Goal: Information Seeking & Learning: Find specific fact

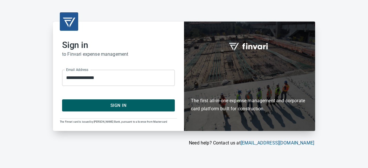
click at [105, 103] on span "Sign In" at bounding box center [118, 105] width 100 height 7
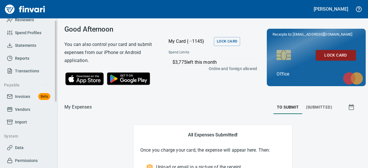
scroll to position [58, 0]
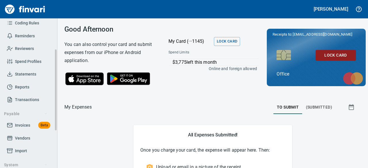
click at [21, 98] on span "Transactions" at bounding box center [27, 99] width 24 height 7
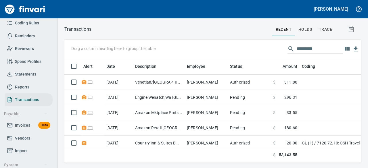
scroll to position [96, 288]
click at [305, 49] on input "text" at bounding box center [320, 48] width 46 height 9
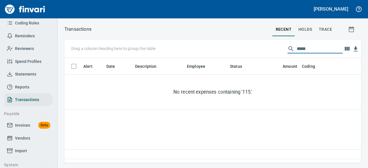
type input "******"
click at [318, 50] on input "******" at bounding box center [320, 48] width 46 height 9
drag, startPoint x: 318, startPoint y: 50, endPoint x: 290, endPoint y: 51, distance: 28.2
click at [290, 51] on div "******" at bounding box center [315, 48] width 55 height 9
type input "*"
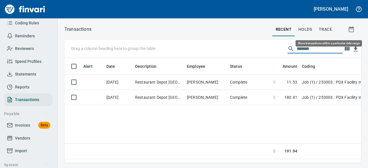
type input "*******"
click at [351, 27] on icon "button" at bounding box center [351, 29] width 5 height 6
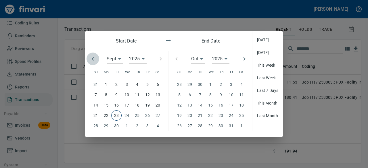
click at [93, 60] on icon "button" at bounding box center [93, 58] width 2 height 3
type input "*"
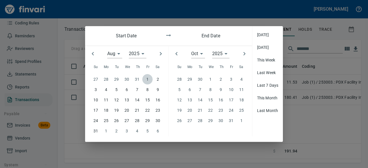
click at [146, 78] on span "1" at bounding box center [147, 79] width 10 height 6
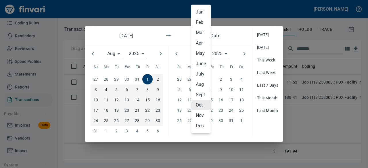
click at [202, 53] on div "Oct * Jan Feb Mar Apr May June July Aug Sept Oct Nov Dec" at bounding box center [198, 53] width 14 height 9
click at [200, 83] on li "Aug" at bounding box center [201, 84] width 20 height 10
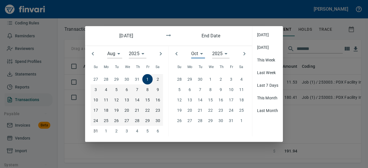
click at [233, 121] on div "31" at bounding box center [231, 121] width 10 height 10
click at [176, 53] on icon "button" at bounding box center [176, 53] width 2 height 3
type input "*"
click at [176, 53] on div at bounding box center [177, 54] width 16 height 16
click at [177, 53] on div at bounding box center [177, 54] width 16 height 16
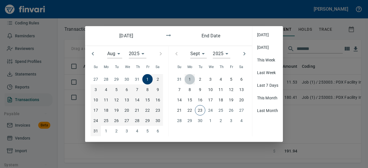
click at [190, 80] on p "1" at bounding box center [190, 79] width 2 height 6
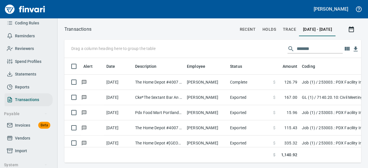
scroll to position [96, 288]
click at [319, 47] on input "*******" at bounding box center [320, 48] width 46 height 9
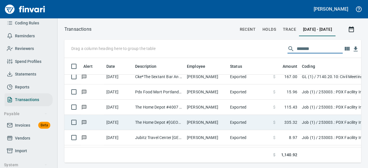
scroll to position [29, 0]
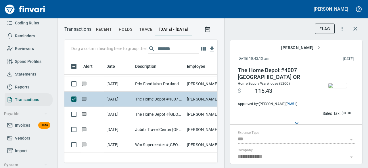
scroll to position [96, 144]
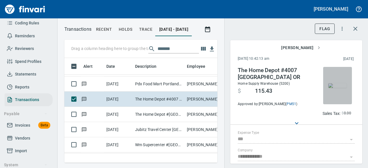
click at [330, 88] on img "button" at bounding box center [337, 85] width 18 height 5
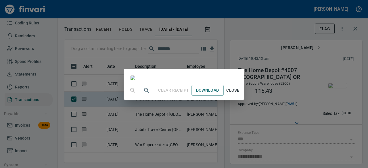
scroll to position [86, 0]
click at [240, 94] on span "Close" at bounding box center [233, 90] width 14 height 7
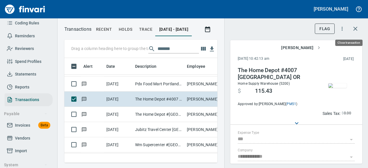
scroll to position [96, 144]
click at [356, 29] on icon "button" at bounding box center [355, 28] width 7 height 7
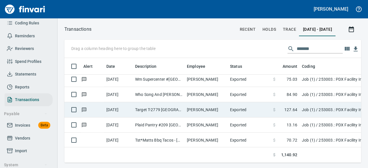
scroll to position [98, 0]
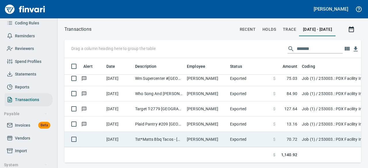
click at [305, 137] on td "Job (1) / 253003.: PDX Facility Improvements / 150291. 02.: Demo Existing Fuel …" at bounding box center [372, 139] width 144 height 15
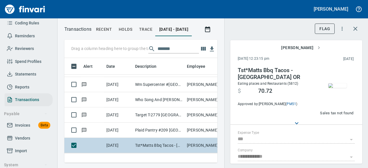
scroll to position [96, 144]
drag, startPoint x: 359, startPoint y: 24, endPoint x: 355, endPoint y: 30, distance: 7.6
click at [359, 25] on button "button" at bounding box center [355, 29] width 14 height 14
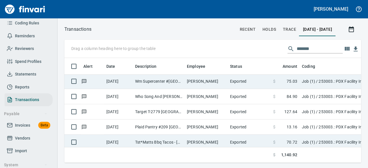
scroll to position [96, 288]
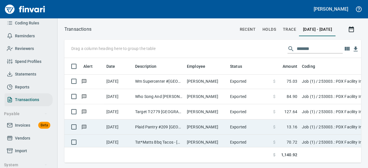
click at [289, 128] on span "13.16" at bounding box center [292, 127] width 11 height 6
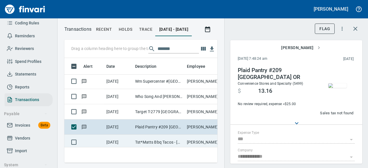
scroll to position [96, 144]
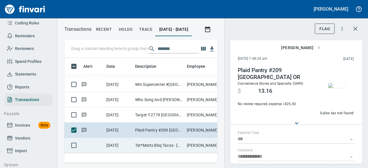
click at [337, 88] on img "button" at bounding box center [337, 85] width 18 height 5
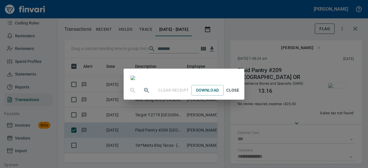
scroll to position [86, 0]
click at [240, 94] on span "Close" at bounding box center [233, 90] width 14 height 7
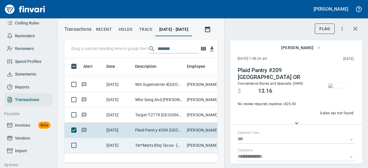
scroll to position [96, 144]
click at [359, 28] on icon "button" at bounding box center [355, 28] width 7 height 7
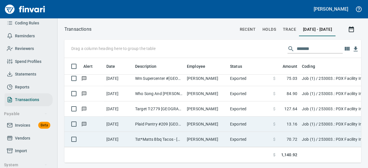
scroll to position [98, 0]
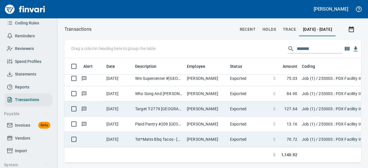
click at [341, 103] on td "Job (1) / 253003.: PDX Facility Improvements / 150291. 02.: Demo Existing Fuel …" at bounding box center [372, 108] width 144 height 15
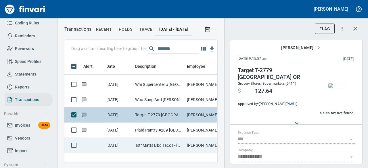
scroll to position [92, 0]
click at [341, 88] on img "button" at bounding box center [337, 85] width 18 height 5
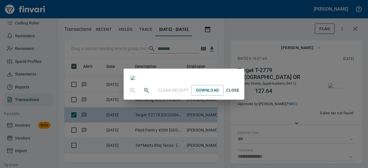
scroll to position [0, 0]
click at [240, 94] on span "Close" at bounding box center [233, 90] width 14 height 7
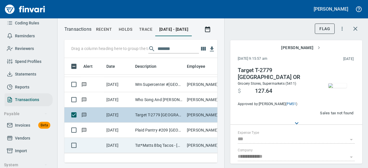
scroll to position [96, 144]
click at [357, 29] on icon "button" at bounding box center [355, 28] width 7 height 7
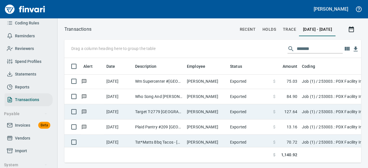
click at [315, 47] on input "*******" at bounding box center [320, 48] width 46 height 9
drag, startPoint x: 304, startPoint y: 47, endPoint x: 271, endPoint y: 48, distance: 32.2
click at [271, 48] on div "Drag a column heading here to group the table *******" at bounding box center [212, 49] width 297 height 18
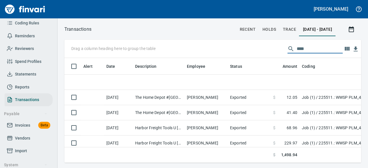
scroll to position [96, 292]
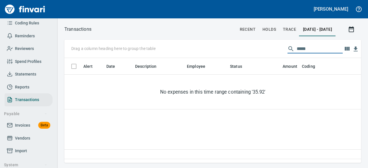
drag, startPoint x: 309, startPoint y: 45, endPoint x: 287, endPoint y: 50, distance: 23.0
click at [279, 49] on div "Drag a column heading here to group the table *****" at bounding box center [212, 49] width 297 height 18
type input "*"
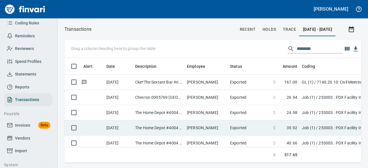
click at [298, 126] on td "$ 35.92" at bounding box center [285, 127] width 29 height 15
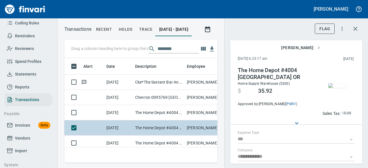
scroll to position [96, 144]
click at [339, 84] on img "button" at bounding box center [337, 85] width 18 height 5
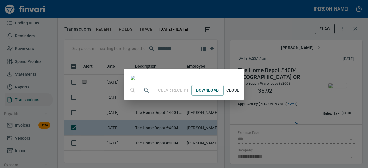
scroll to position [86, 0]
click at [240, 94] on span "Close" at bounding box center [233, 90] width 14 height 7
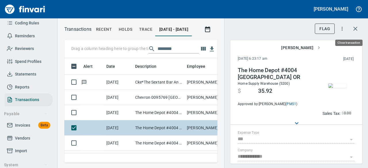
scroll to position [96, 144]
click at [355, 29] on icon "button" at bounding box center [355, 29] width 4 height 4
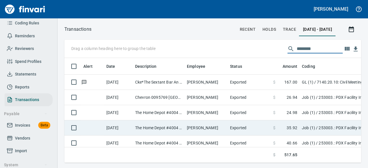
drag, startPoint x: 314, startPoint y: 49, endPoint x: 285, endPoint y: 52, distance: 29.5
click at [288, 52] on div "********" at bounding box center [315, 48] width 55 height 9
type input "*"
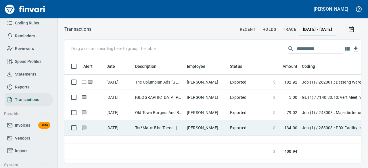
click at [288, 127] on span "134.00" at bounding box center [290, 128] width 13 height 6
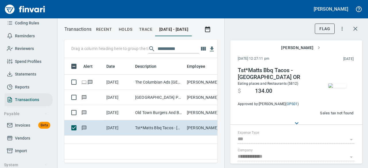
scroll to position [96, 148]
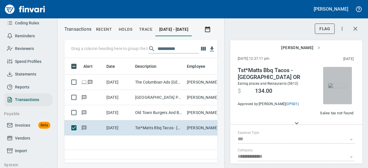
click at [339, 83] on img "button" at bounding box center [337, 85] width 18 height 5
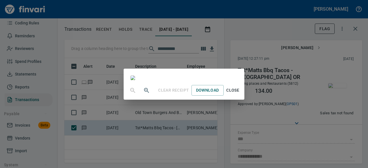
scroll to position [0, 0]
click at [240, 94] on span "Close" at bounding box center [233, 90] width 14 height 7
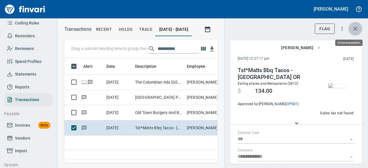
scroll to position [96, 148]
click at [358, 30] on icon "button" at bounding box center [355, 28] width 7 height 7
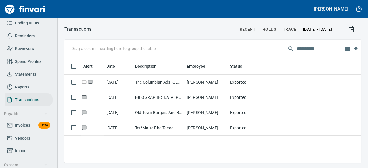
scroll to position [96, 291]
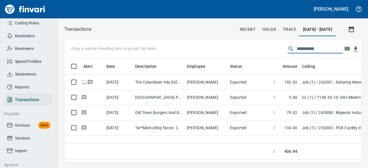
drag, startPoint x: 319, startPoint y: 49, endPoint x: 285, endPoint y: 52, distance: 34.1
click at [288, 52] on div "**********" at bounding box center [315, 48] width 55 height 9
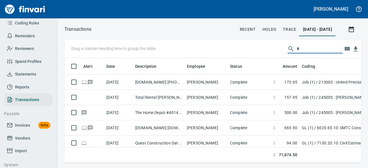
scroll to position [96, 288]
click at [317, 50] on input "****" at bounding box center [320, 48] width 46 height 9
click at [288, 47] on icon at bounding box center [291, 48] width 7 height 7
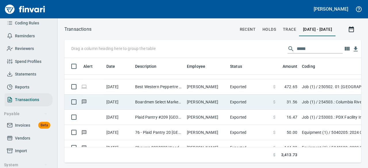
scroll to position [115, 0]
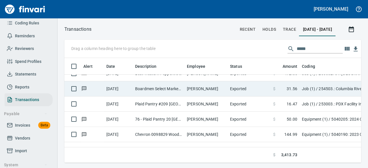
click at [316, 102] on td "Job (1) / 253003.: PDX Facility Improvements / 150291. 02.: Demo Existing Fuel …" at bounding box center [372, 104] width 144 height 15
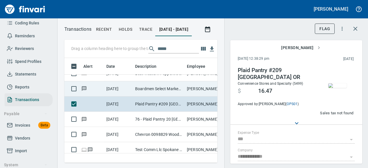
scroll to position [96, 144]
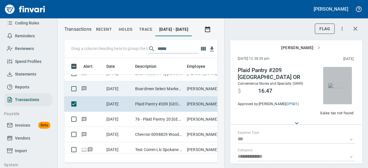
click at [331, 85] on img "button" at bounding box center [337, 85] width 18 height 5
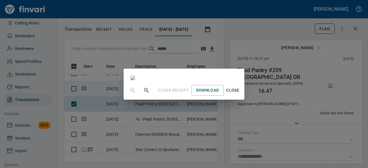
scroll to position [29, 0]
click at [240, 94] on span "Close" at bounding box center [233, 90] width 14 height 7
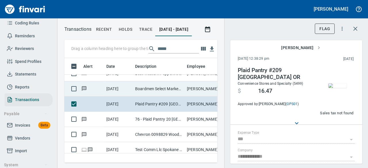
scroll to position [96, 144]
click at [358, 26] on icon "button" at bounding box center [355, 28] width 7 height 7
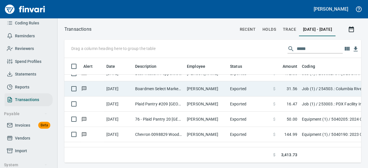
scroll to position [96, 288]
drag, startPoint x: 307, startPoint y: 49, endPoint x: 278, endPoint y: 50, distance: 29.1
click at [278, 50] on div "Drag a column heading here to group the table ****" at bounding box center [212, 49] width 297 height 18
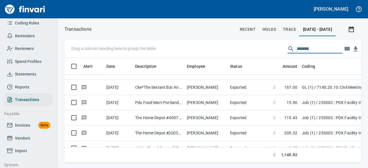
scroll to position [0, 0]
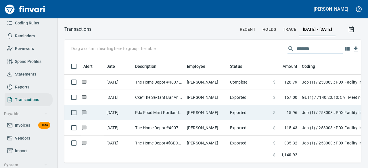
click at [315, 110] on td "Job (1) / 253003.: PDX Facility Improvements / 10. 01.: Safety Materials / 5: O…" at bounding box center [372, 112] width 144 height 15
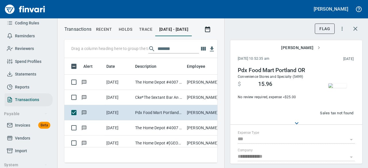
scroll to position [96, 144]
click at [334, 88] on img "button" at bounding box center [337, 85] width 18 height 5
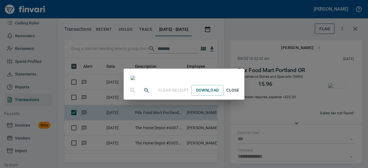
scroll to position [86, 0]
drag, startPoint x: 292, startPoint y: 152, endPoint x: 294, endPoint y: 146, distance: 6.3
click at [240, 94] on span "Close" at bounding box center [233, 90] width 14 height 7
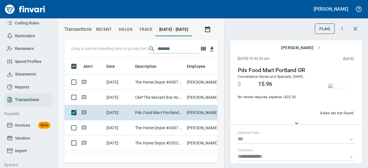
scroll to position [96, 144]
click at [356, 28] on icon "button" at bounding box center [355, 29] width 4 height 4
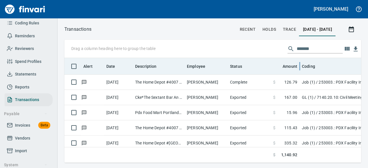
scroll to position [96, 287]
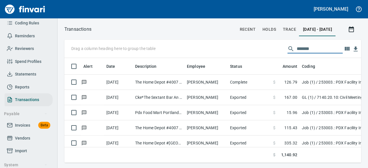
drag, startPoint x: 312, startPoint y: 47, endPoint x: 277, endPoint y: 52, distance: 35.4
click at [277, 52] on div "Drag a column heading here to group the table *******" at bounding box center [212, 49] width 297 height 18
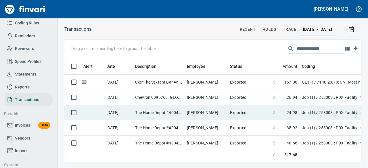
click at [309, 114] on td "Job (1) / 253003.: PDX Facility Improvements / 10. 01.: Safety Materials / 5: O…" at bounding box center [372, 112] width 144 height 15
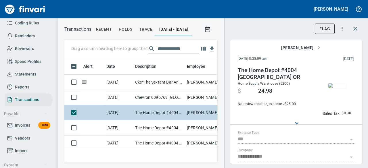
scroll to position [96, 144]
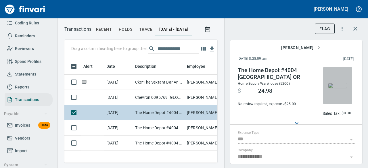
click at [333, 86] on img "button" at bounding box center [337, 85] width 18 height 5
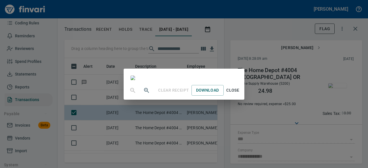
scroll to position [58, 0]
click at [240, 94] on span "Close" at bounding box center [233, 90] width 14 height 7
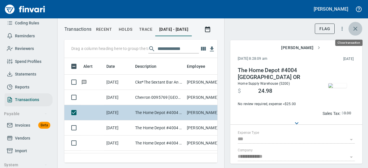
drag, startPoint x: 356, startPoint y: 30, endPoint x: 294, endPoint y: 41, distance: 62.9
click at [355, 30] on icon "button" at bounding box center [355, 28] width 7 height 7
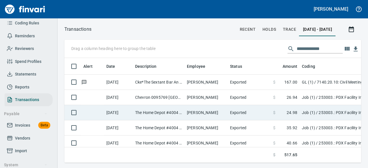
scroll to position [96, 287]
drag, startPoint x: 323, startPoint y: 47, endPoint x: 248, endPoint y: 58, distance: 75.4
click at [248, 58] on div "**********" at bounding box center [212, 49] width 297 height 18
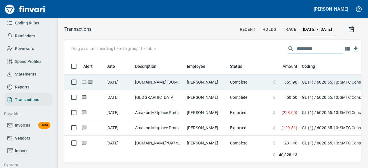
scroll to position [96, 288]
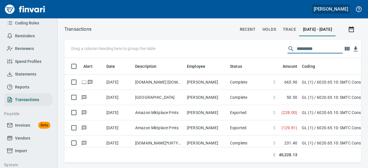
type input "*********"
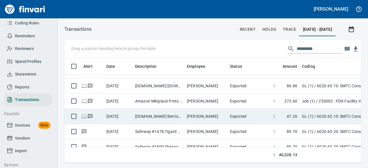
scroll to position [1236, 0]
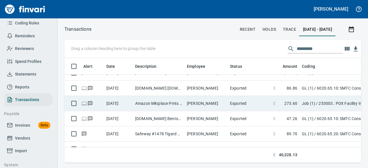
click at [200, 104] on td "[PERSON_NAME]" at bounding box center [206, 103] width 43 height 15
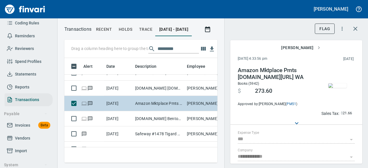
scroll to position [96, 144]
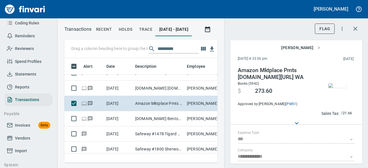
click at [335, 88] on img "button" at bounding box center [337, 85] width 18 height 5
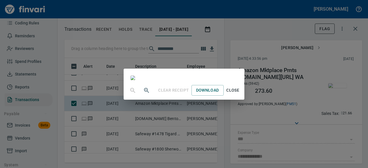
scroll to position [58, 0]
click at [240, 94] on span "Close" at bounding box center [233, 90] width 14 height 7
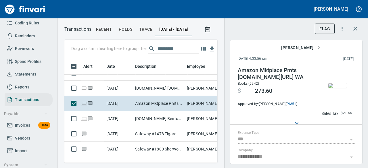
scroll to position [96, 144]
click at [355, 31] on icon "button" at bounding box center [355, 28] width 7 height 7
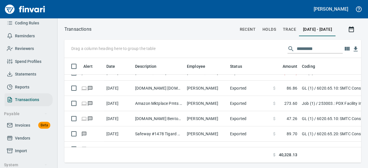
scroll to position [96, 287]
click at [327, 7] on h5 "[PERSON_NAME]" at bounding box center [331, 9] width 35 height 6
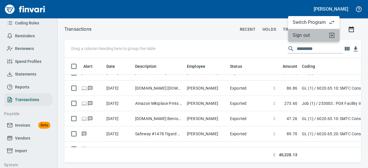
click at [302, 33] on span "Sign out" at bounding box center [309, 35] width 33 height 7
